Goal: Browse casually: Explore the website without a specific task or goal

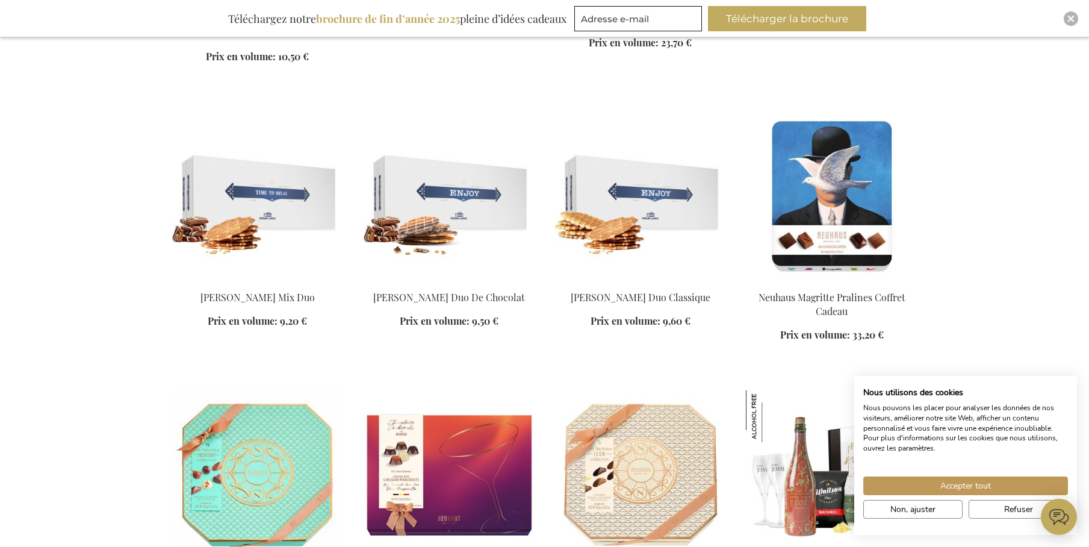
scroll to position [708, 0]
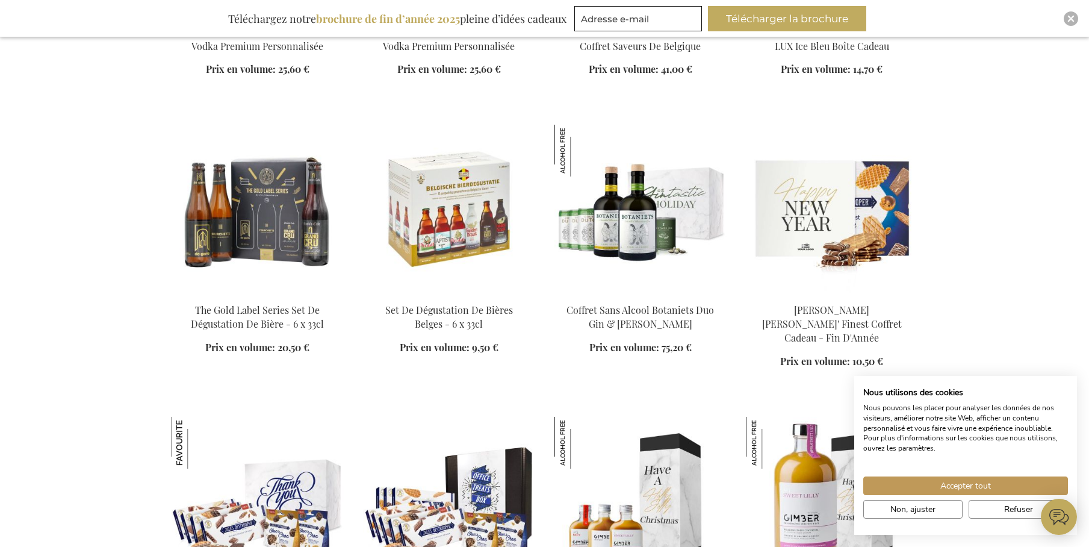
scroll to position [2168, 0]
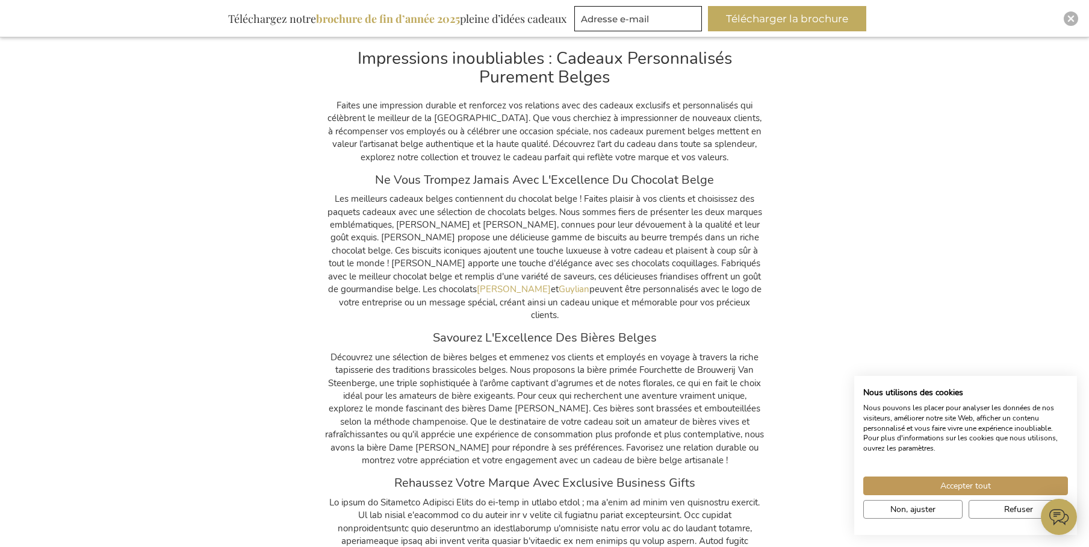
scroll to position [8336, 0]
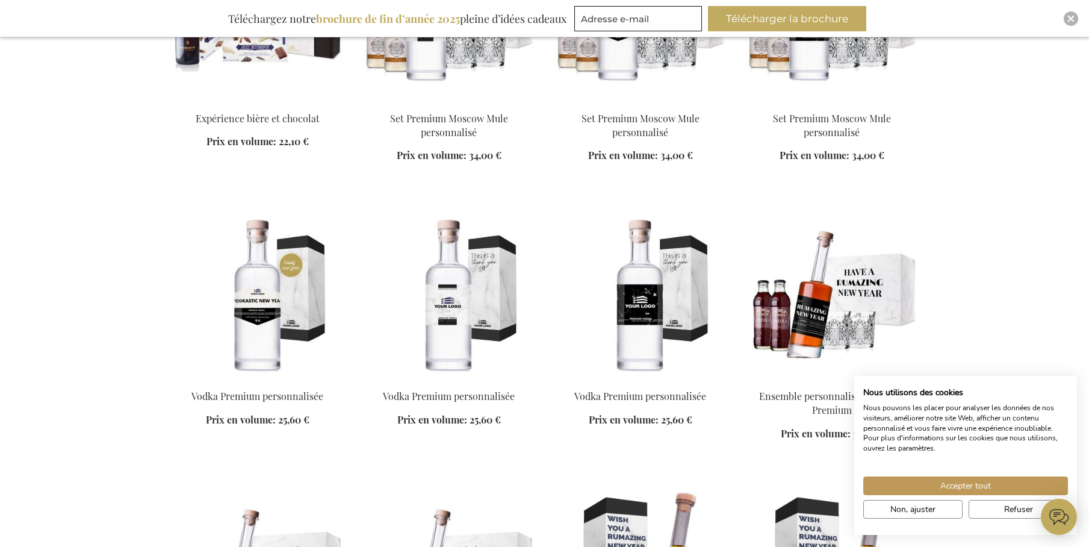
scroll to position [5183, 0]
